Goal: Transaction & Acquisition: Purchase product/service

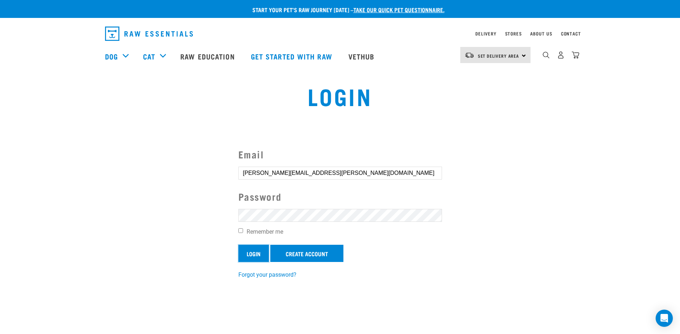
click at [256, 254] on input "Login" at bounding box center [253, 253] width 30 height 17
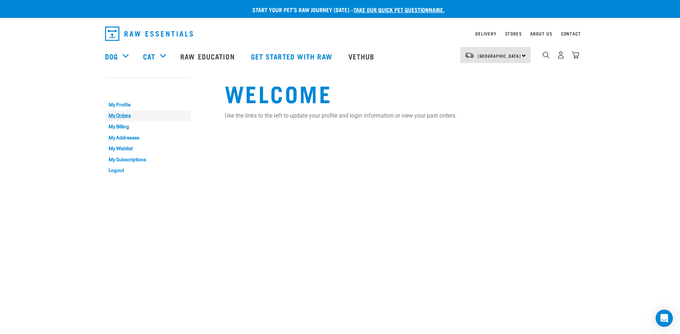
click at [126, 114] on link "My Orders" at bounding box center [148, 115] width 86 height 11
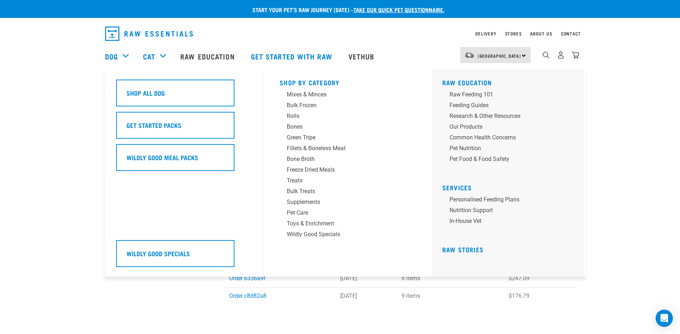
click at [125, 55] on div "Dog" at bounding box center [120, 56] width 31 height 29
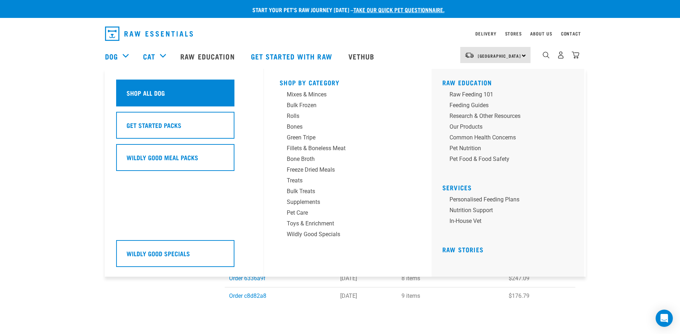
click at [149, 89] on h5 "Shop All Dog" at bounding box center [145, 92] width 38 height 9
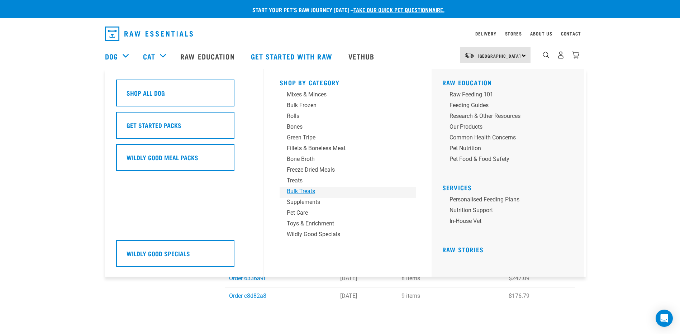
click at [307, 191] on div "Bulk Treats" at bounding box center [343, 191] width 112 height 9
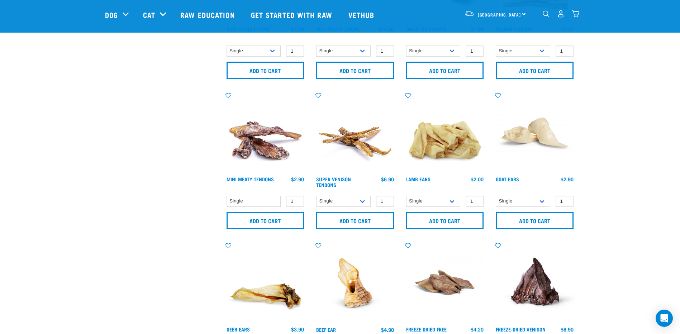
scroll to position [259, 0]
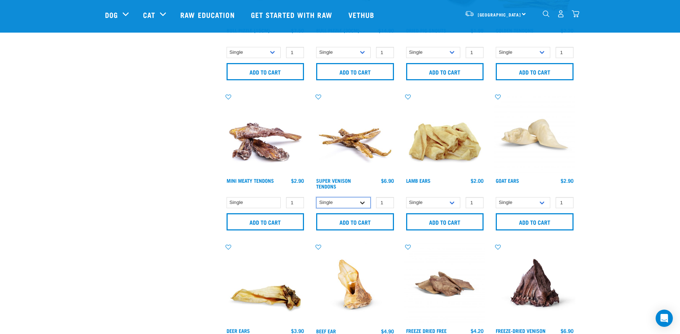
click at [360, 204] on select "Single 10 per pack 25 per pack" at bounding box center [343, 202] width 54 height 11
select select "682010"
click at [316, 197] on select "Single 10 per pack 25 per pack" at bounding box center [343, 202] width 54 height 11
click at [368, 221] on input "Add to cart" at bounding box center [355, 221] width 78 height 17
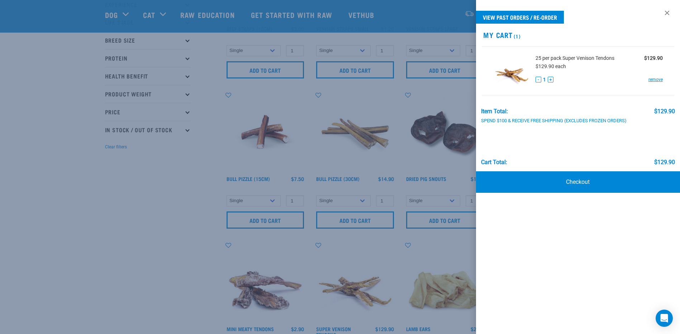
scroll to position [0, 0]
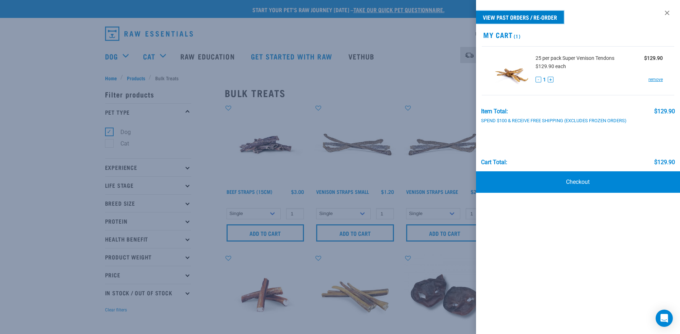
click at [519, 13] on link "View past orders / re-order" at bounding box center [520, 17] width 88 height 13
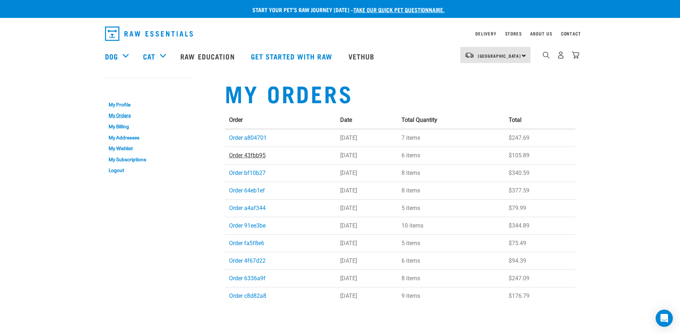
click at [237, 155] on link "Order 43fbb95" at bounding box center [247, 155] width 37 height 7
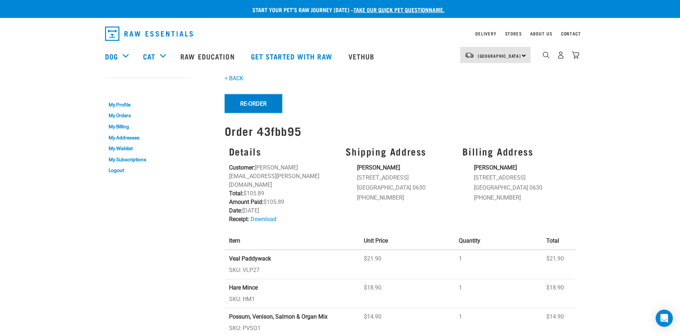
click at [259, 99] on button "Re-Order" at bounding box center [253, 103] width 57 height 19
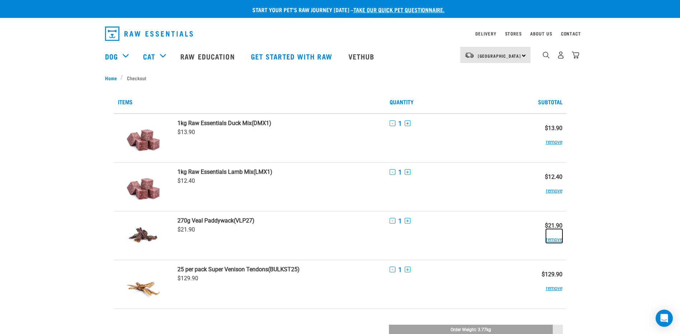
click at [560, 237] on button "remove" at bounding box center [554, 236] width 16 height 14
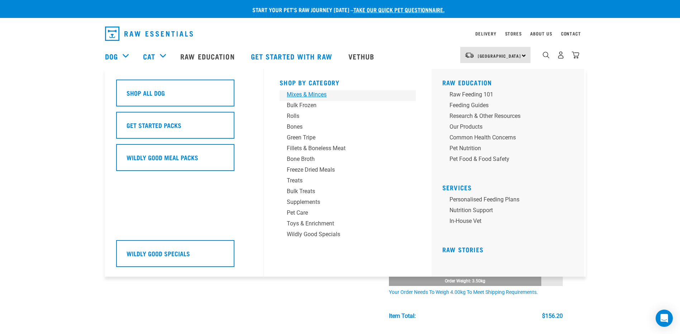
click at [322, 93] on div "Mixes & Minces" at bounding box center [343, 94] width 112 height 9
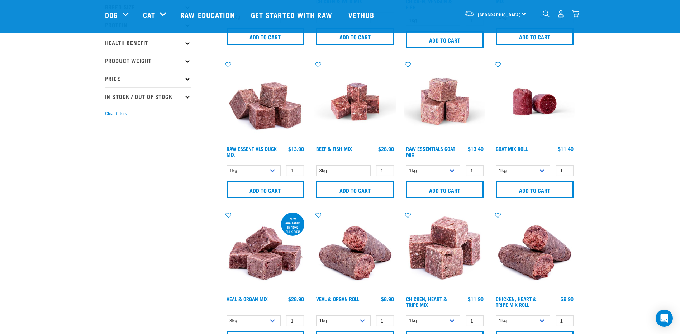
scroll to position [148, 0]
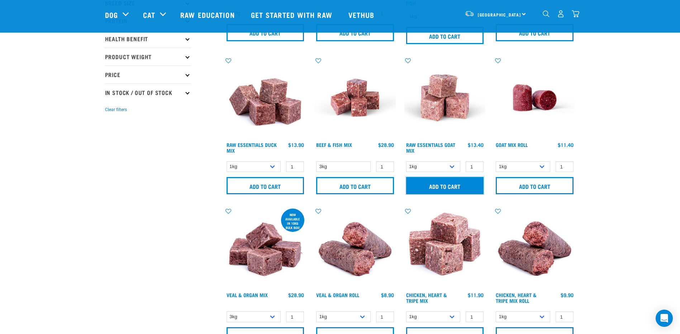
click at [461, 188] on input "Add to cart" at bounding box center [445, 185] width 78 height 17
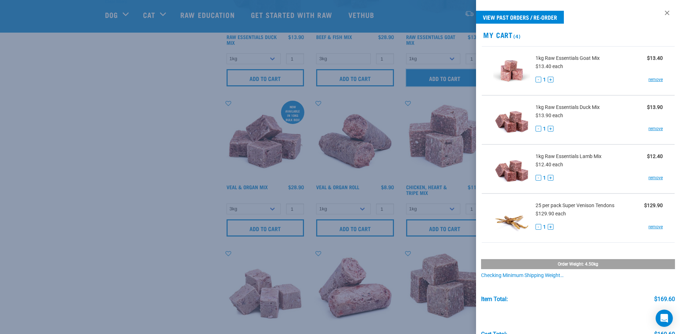
scroll to position [259, 0]
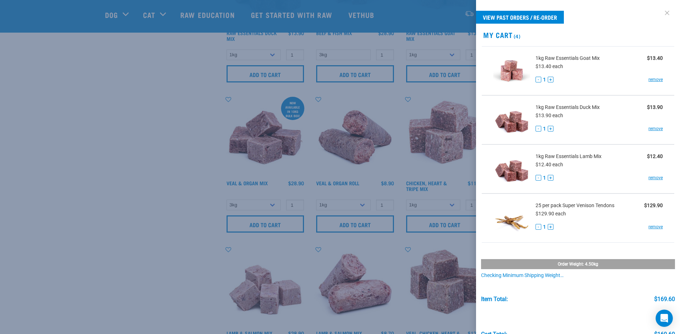
click at [663, 14] on link at bounding box center [666, 12] width 11 height 11
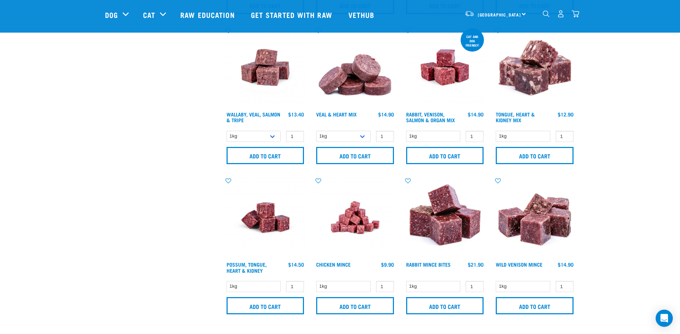
scroll to position [932, 0]
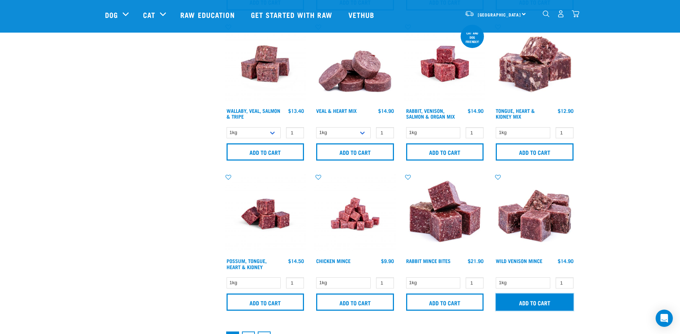
click at [545, 302] on input "Add to cart" at bounding box center [535, 301] width 78 height 17
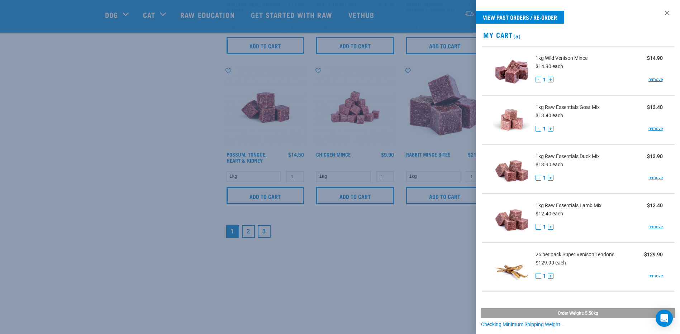
scroll to position [1041, 0]
click at [663, 11] on link at bounding box center [666, 12] width 11 height 11
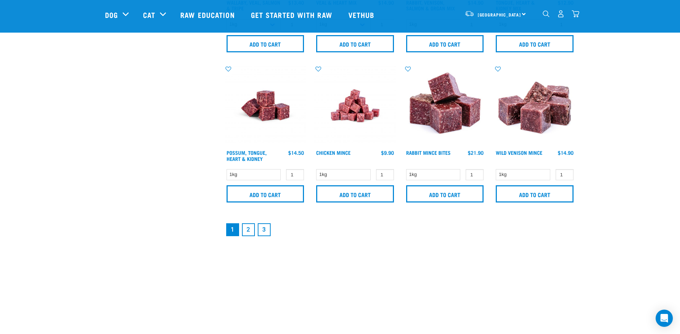
click at [248, 229] on link "2" at bounding box center [248, 229] width 13 height 13
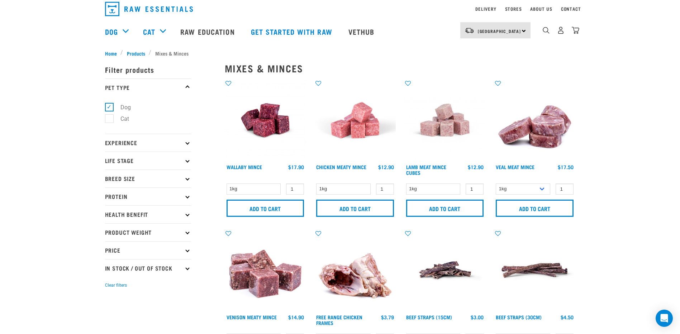
scroll to position [15, 0]
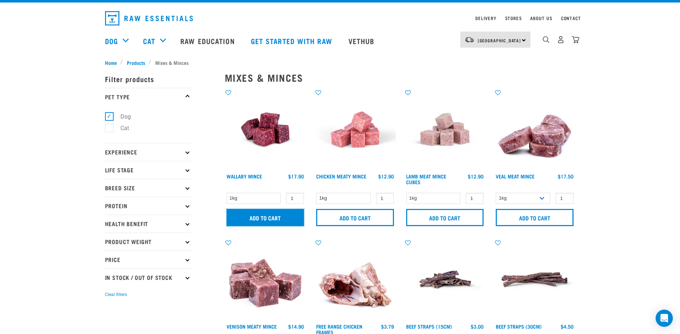
click at [263, 218] on input "Add to cart" at bounding box center [265, 217] width 78 height 17
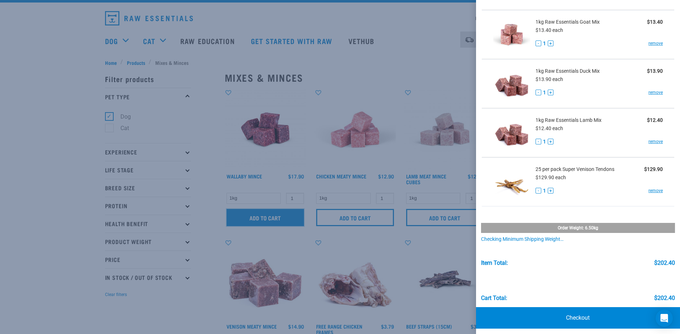
scroll to position [138, 0]
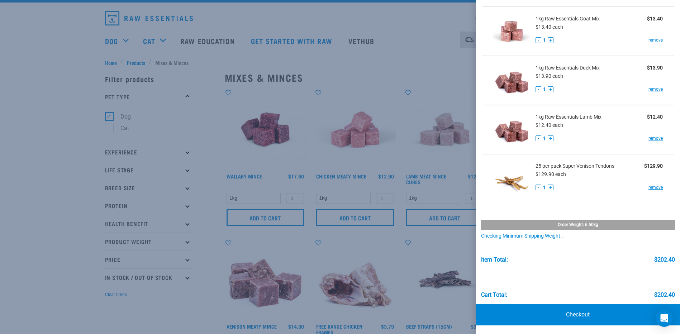
click at [573, 313] on link "Checkout" at bounding box center [578, 314] width 204 height 21
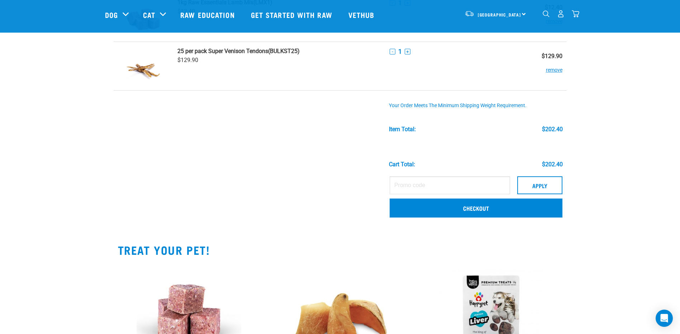
scroll to position [294, 0]
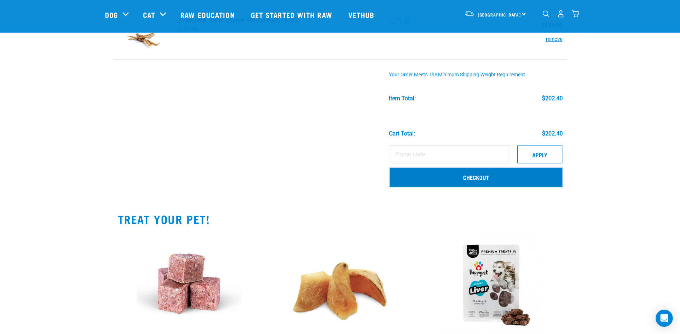
click at [481, 178] on link "Checkout" at bounding box center [475, 177] width 173 height 19
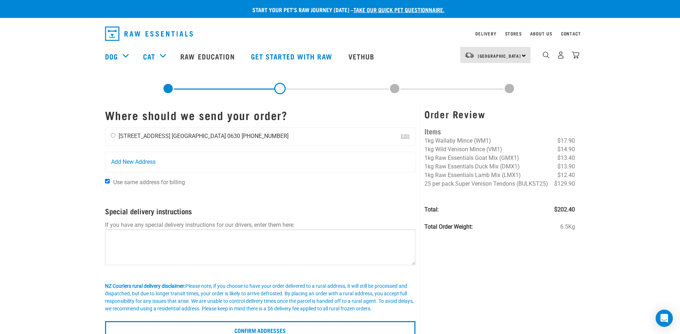
click at [110, 137] on div "[PERSON_NAME] [STREET_ADDRESS] [GEOGRAPHIC_DATA] 0630 [PHONE_NUMBER]" at bounding box center [199, 137] width 188 height 18
click at [112, 134] on input "radio" at bounding box center [113, 135] width 5 height 5
radio input "true"
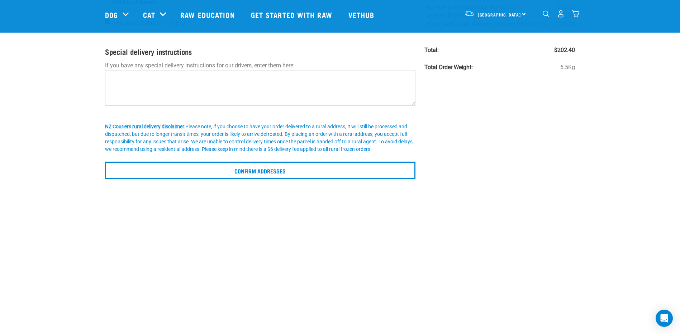
scroll to position [107, 0]
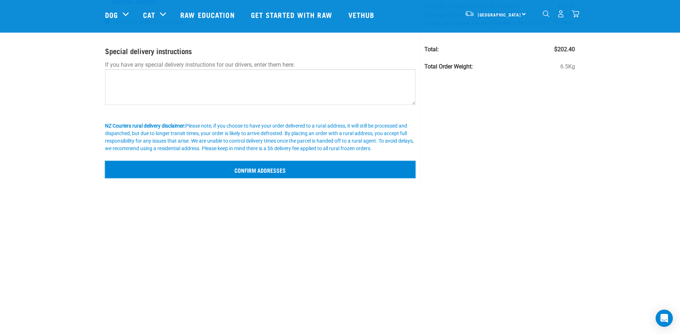
click at [285, 173] on input "Confirm addresses" at bounding box center [260, 169] width 311 height 17
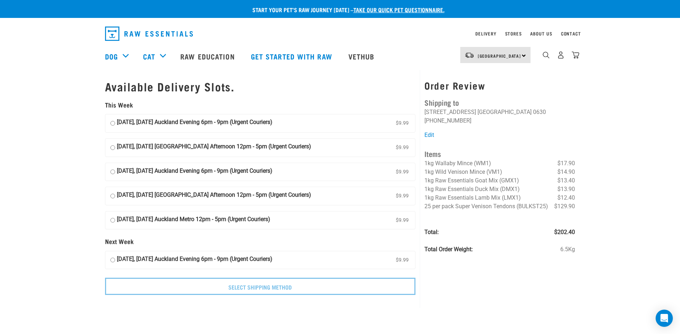
click at [113, 123] on input "14 October, Tuesday Auckland Evening 6pm - 9pm (Urgent Couriers) $9.99" at bounding box center [112, 123] width 5 height 11
radio input "true"
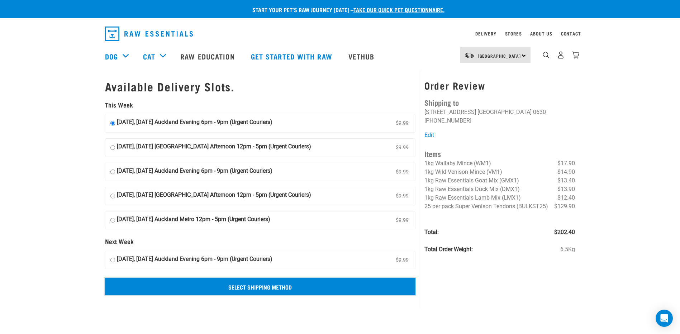
click at [270, 286] on input "Select Shipping Method" at bounding box center [260, 286] width 311 height 17
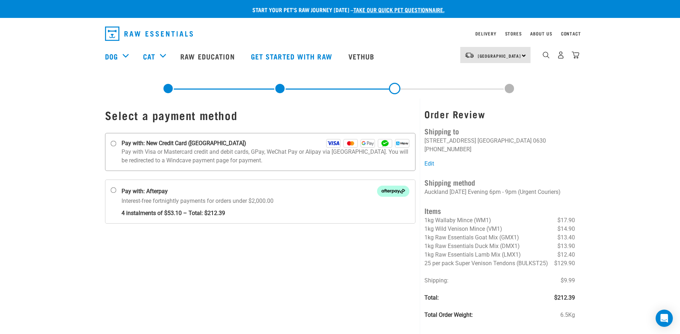
click at [113, 142] on input "Pay with: New Credit Card ([GEOGRAPHIC_DATA])" at bounding box center [113, 144] width 6 height 6
radio input "true"
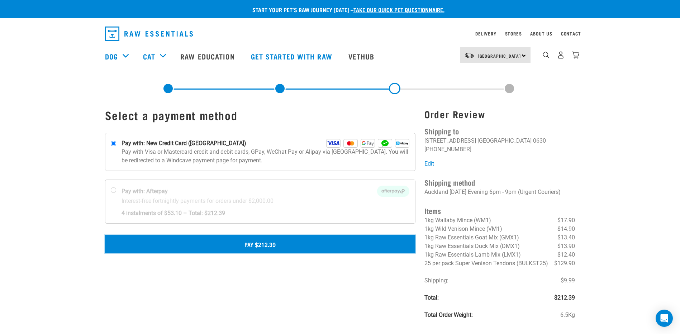
click at [252, 243] on button "Pay $212.39" at bounding box center [260, 244] width 311 height 18
